Goal: Transaction & Acquisition: Subscribe to service/newsletter

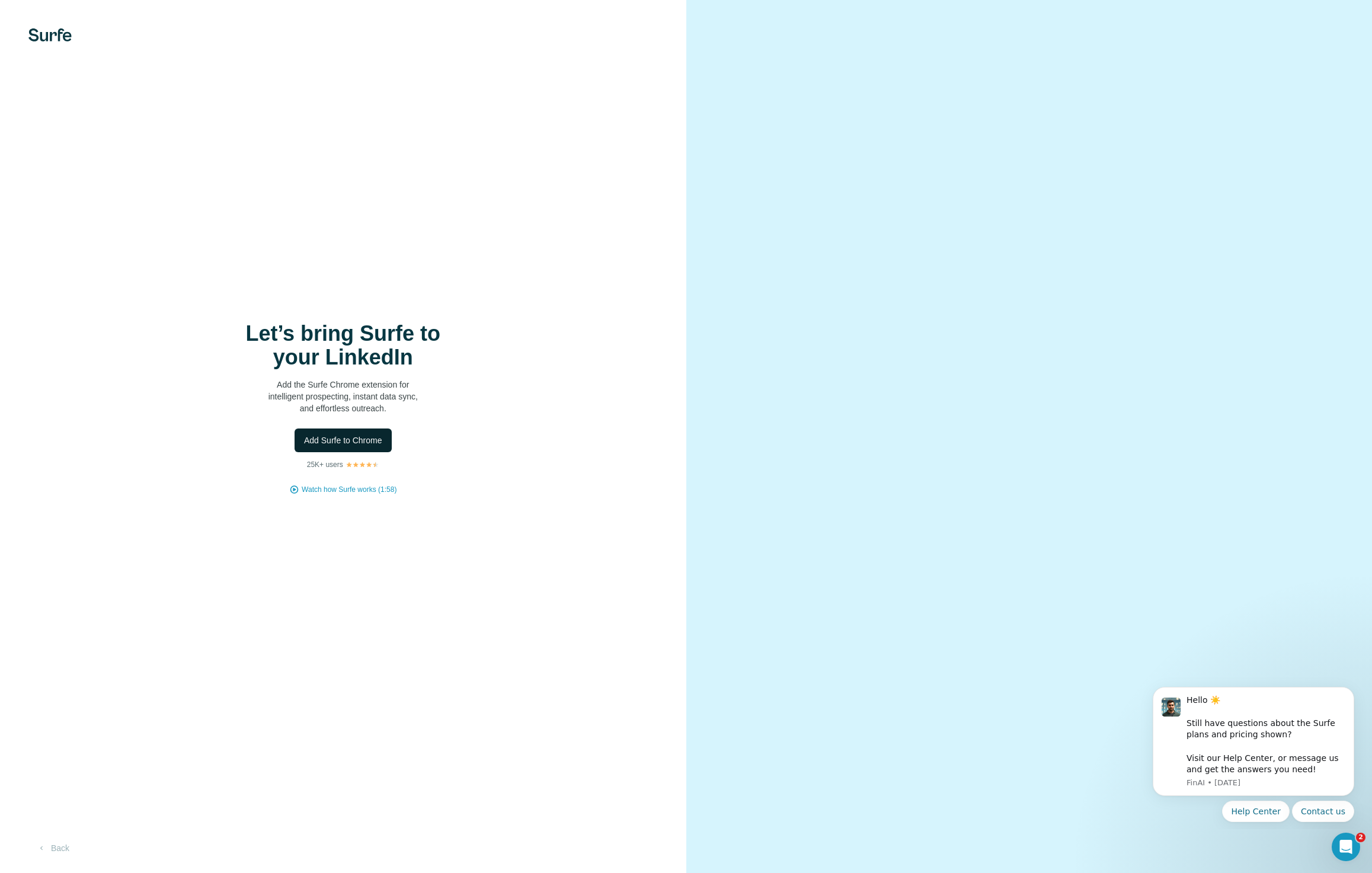
click at [338, 443] on span "Add Surfe to Chrome" at bounding box center [343, 440] width 79 height 12
